Goal: Navigation & Orientation: Find specific page/section

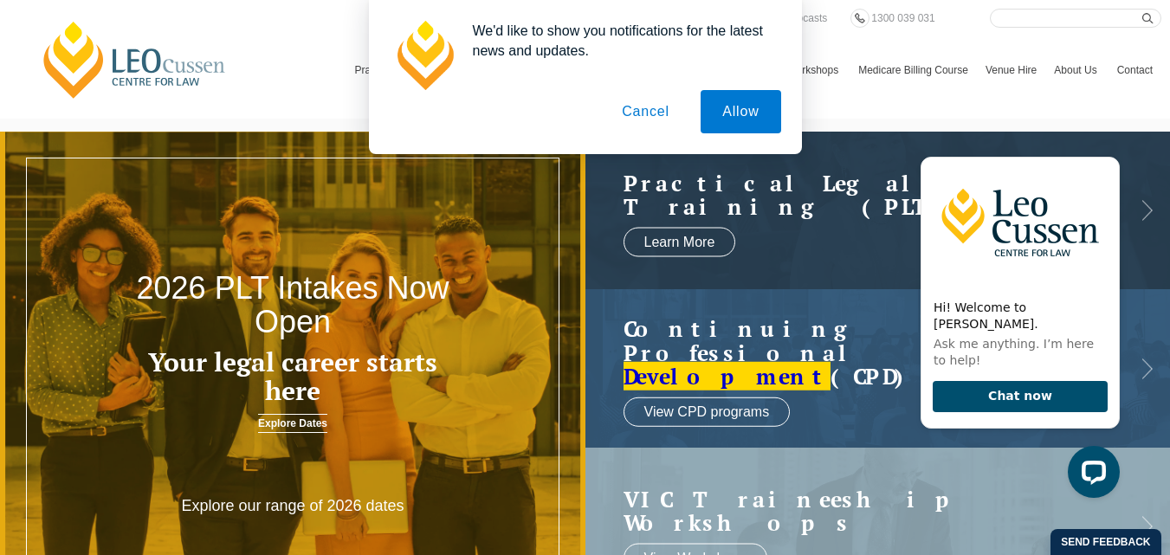
click at [649, 111] on button "Cancel" at bounding box center [645, 111] width 91 height 43
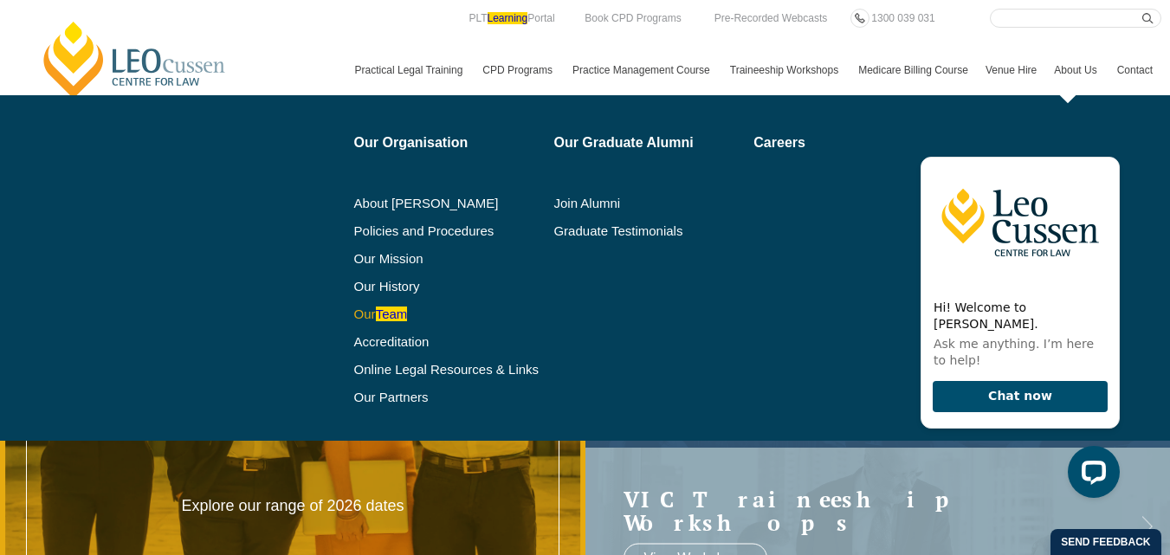
click at [354, 321] on link "Our Team" at bounding box center [448, 314] width 188 height 14
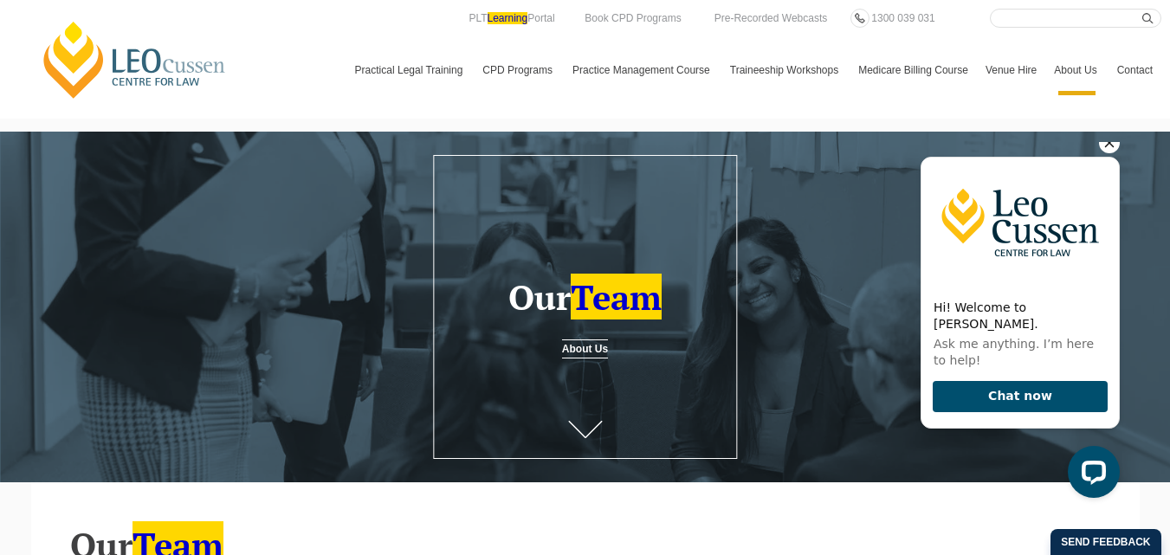
click at [1108, 153] on icon "Hide greeting" at bounding box center [1109, 142] width 21 height 21
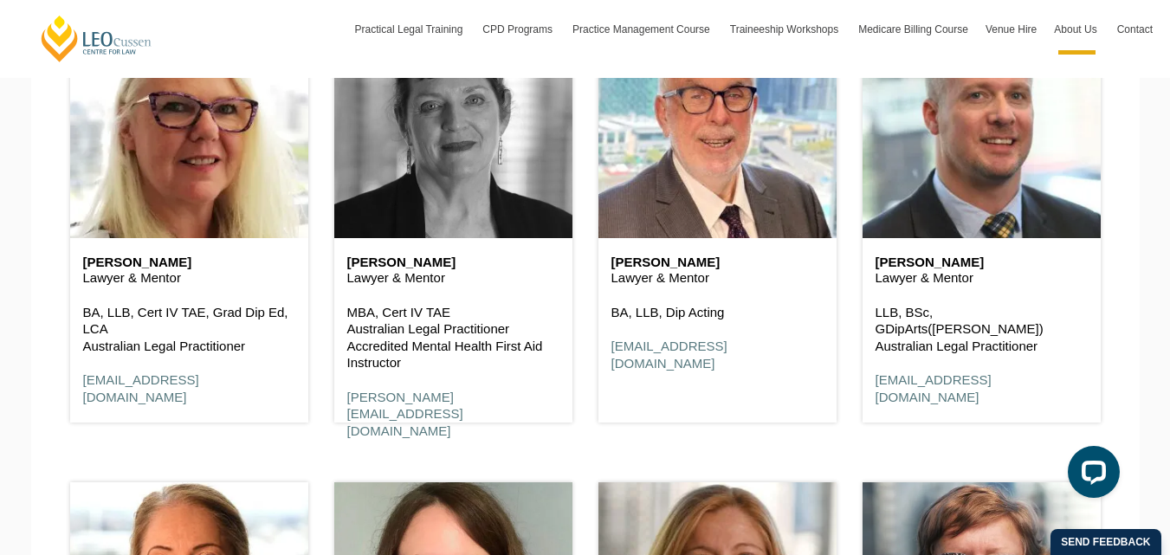
scroll to position [3031, 0]
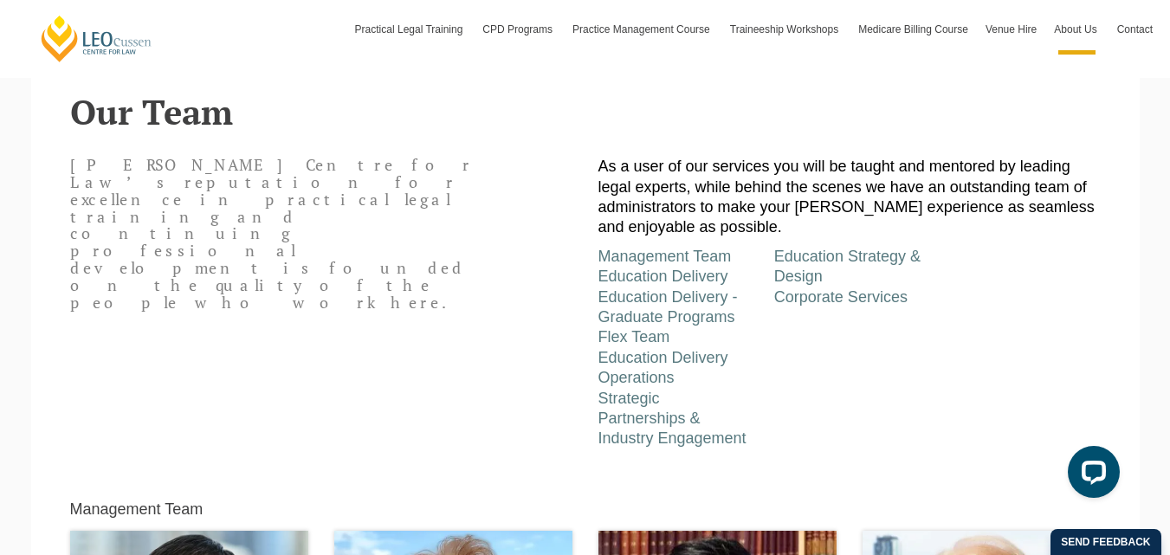
scroll to position [866, 0]
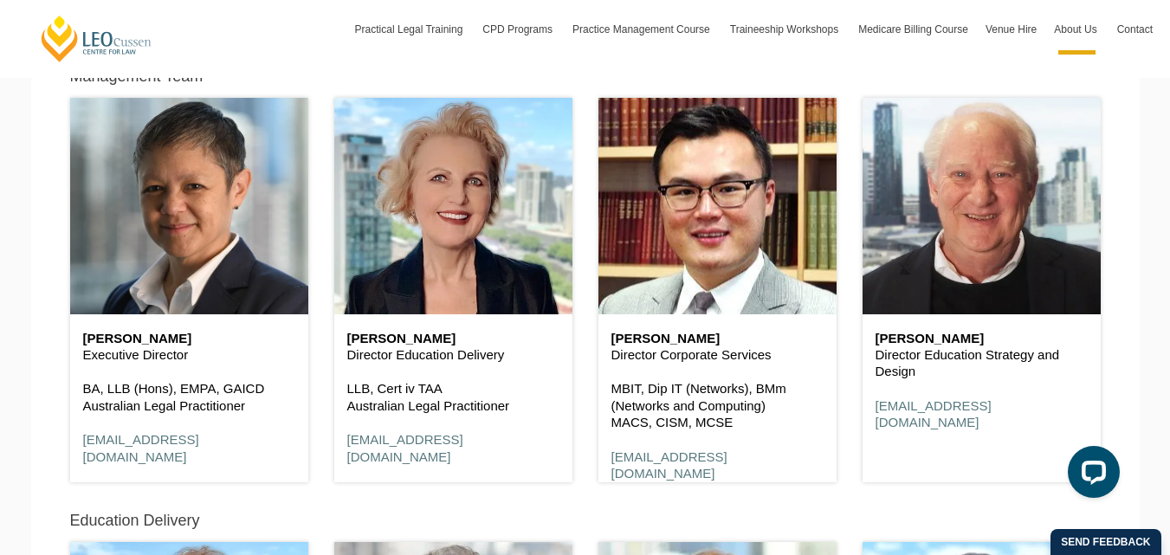
click at [163, 359] on p "Executive Director" at bounding box center [189, 354] width 212 height 17
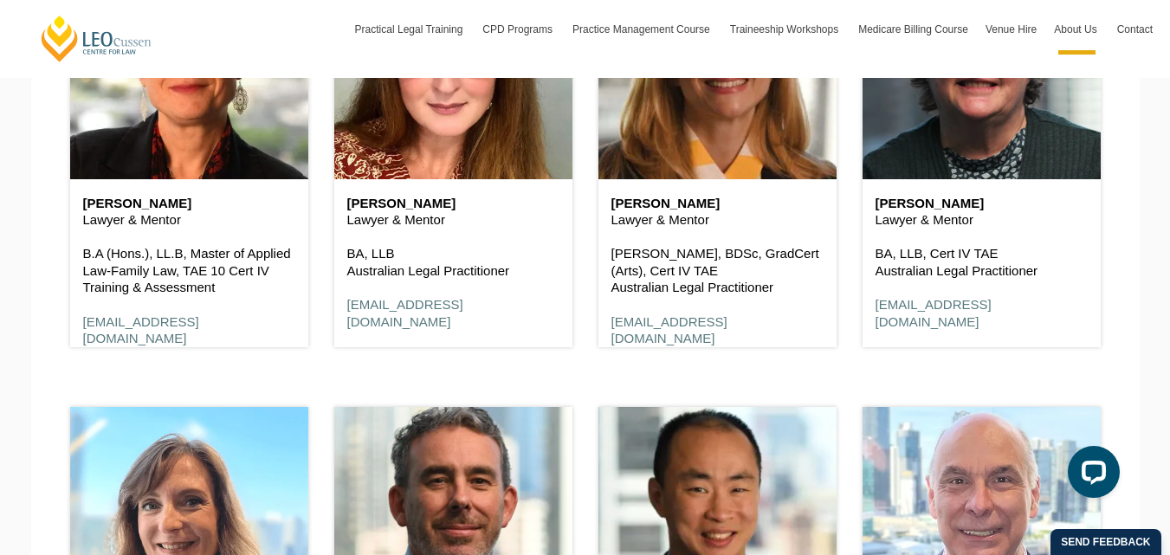
scroll to position [3724, 0]
